Goal: Check status: Check status

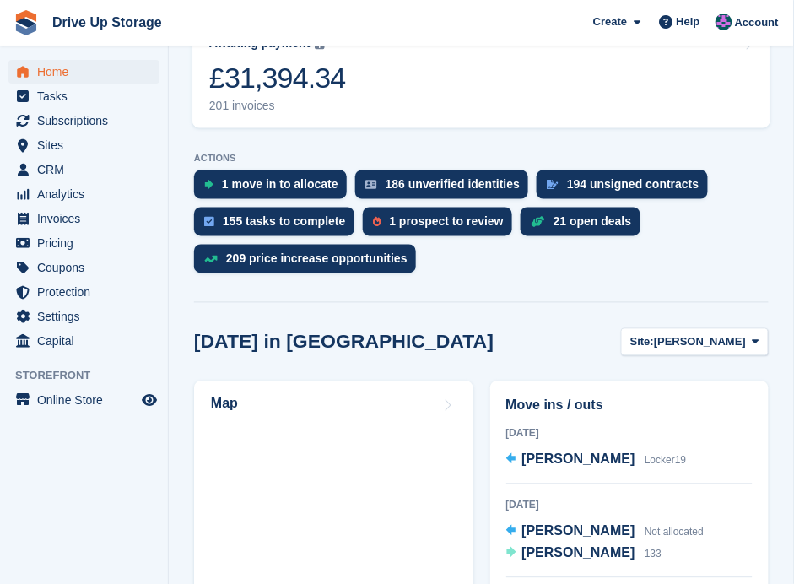
scroll to position [450, 0]
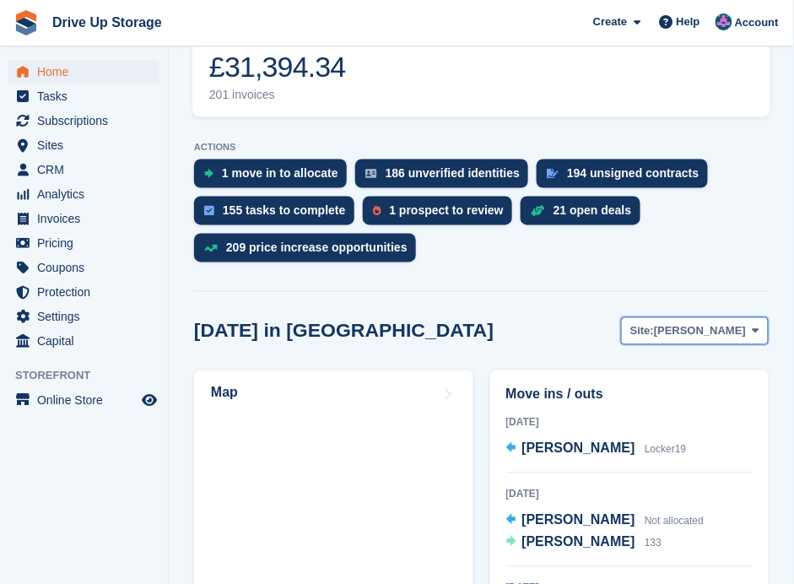
click at [760, 326] on icon at bounding box center [756, 331] width 7 height 11
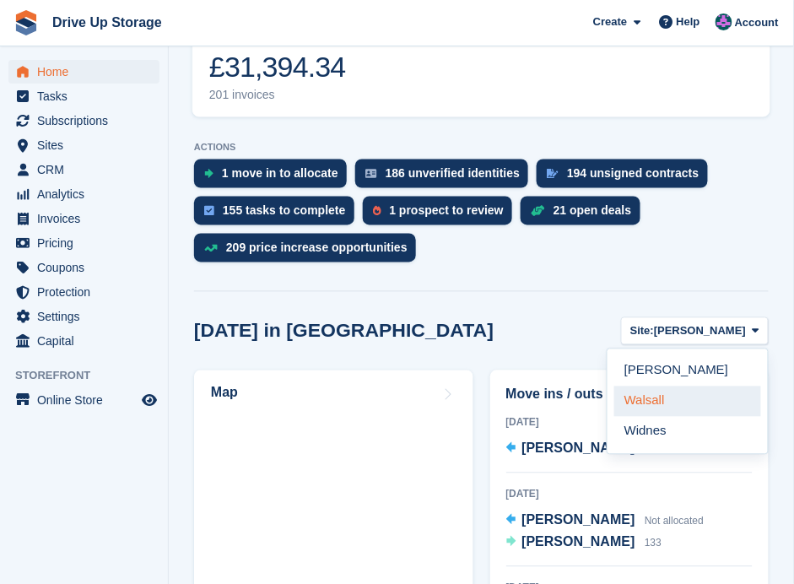
drag, startPoint x: 657, startPoint y: 379, endPoint x: 235, endPoint y: 268, distance: 436.2
click at [657, 387] on link "Walsall" at bounding box center [687, 402] width 147 height 30
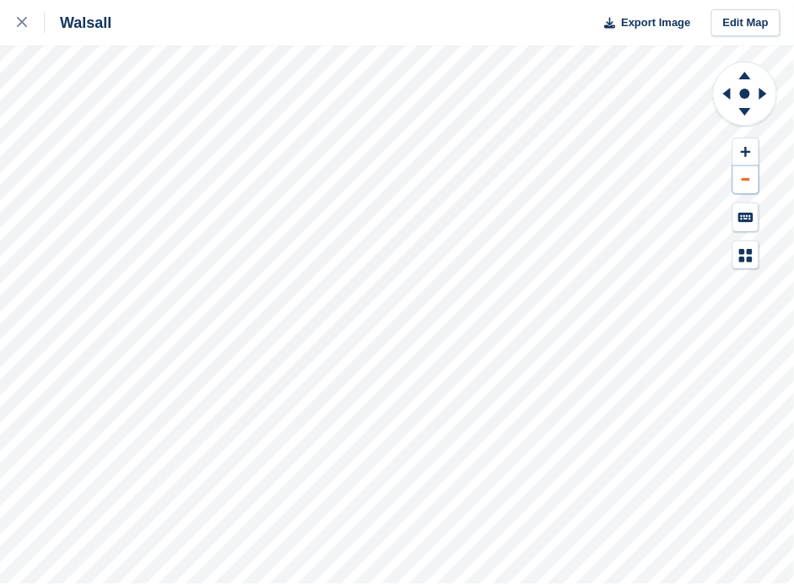
click at [746, 180] on icon at bounding box center [746, 179] width 8 height 3
click at [749, 143] on button at bounding box center [745, 152] width 25 height 28
click at [752, 107] on icon at bounding box center [745, 114] width 44 height 21
click at [749, 73] on icon at bounding box center [745, 72] width 44 height 21
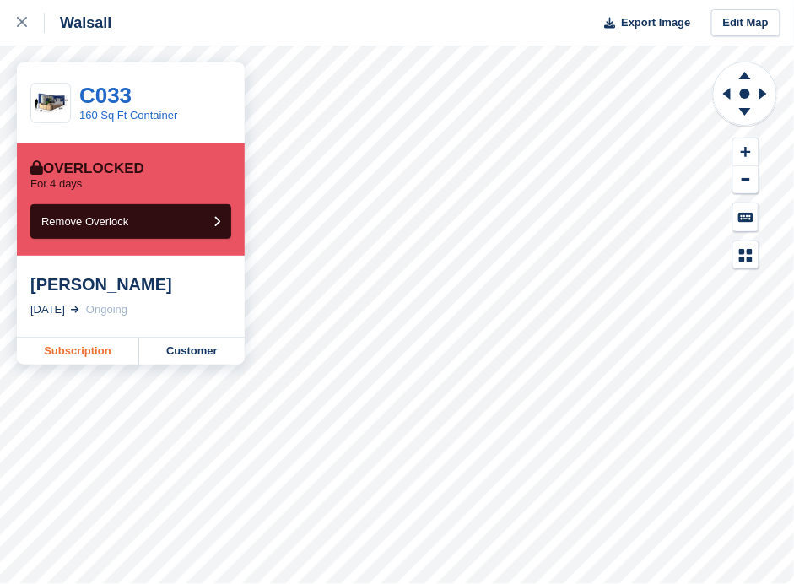
click at [77, 343] on link "Subscription" at bounding box center [78, 351] width 122 height 27
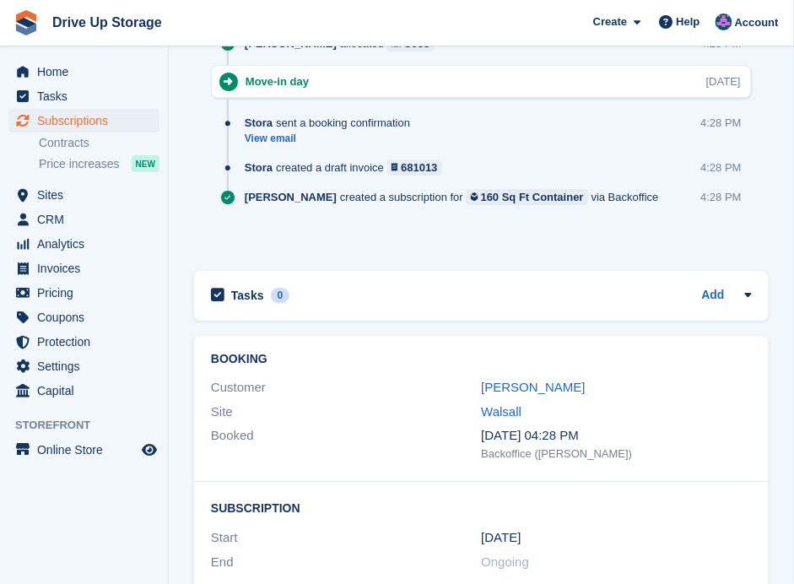
scroll to position [2194, 0]
